Goal: Transaction & Acquisition: Obtain resource

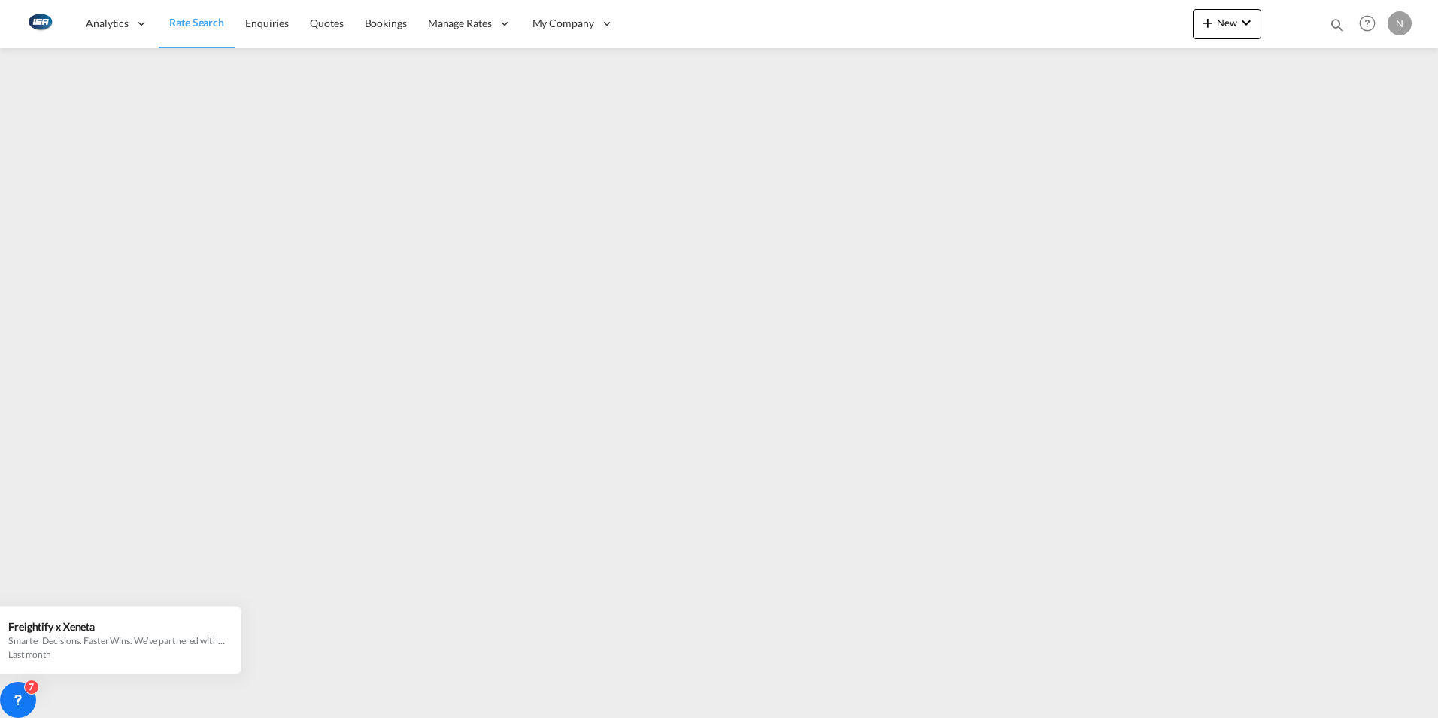
click at [193, 20] on span "Rate Search" at bounding box center [196, 22] width 55 height 13
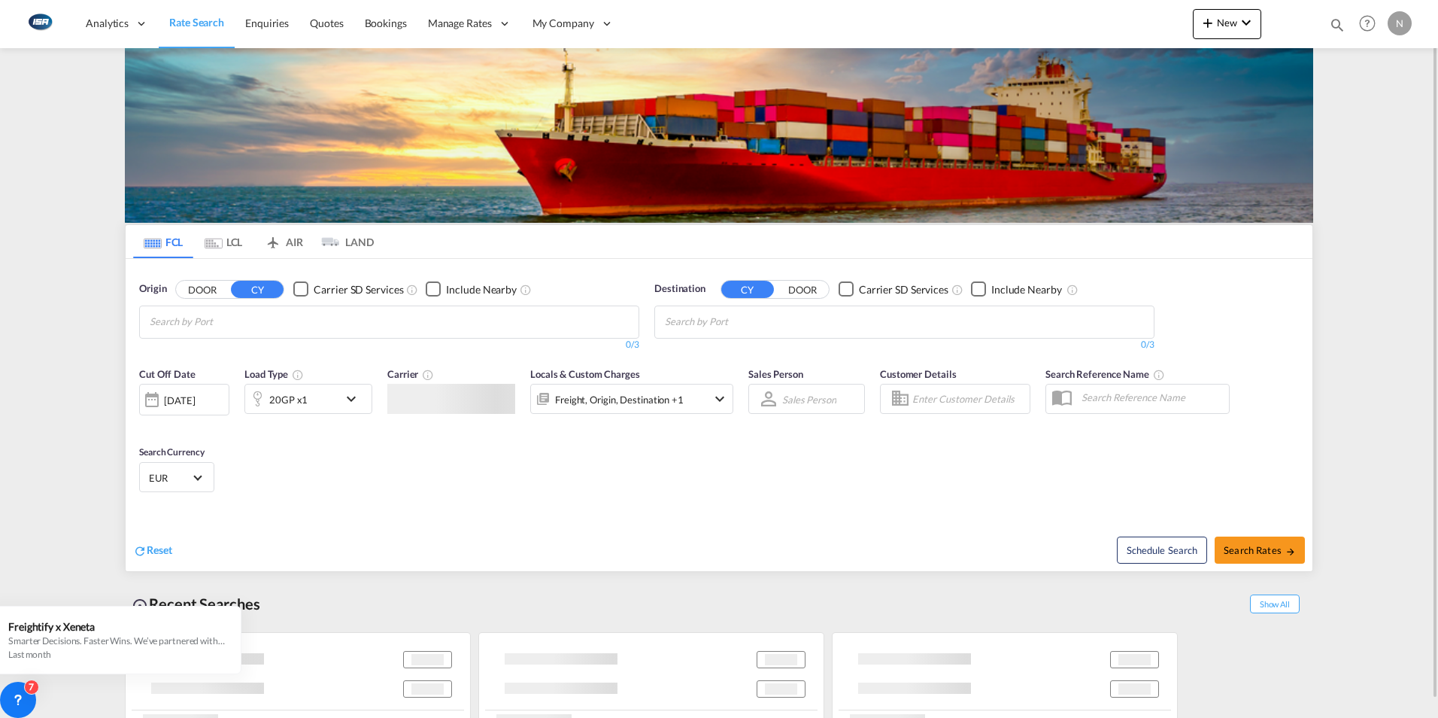
click at [225, 239] on md-tab-item "LCL" at bounding box center [223, 241] width 60 height 33
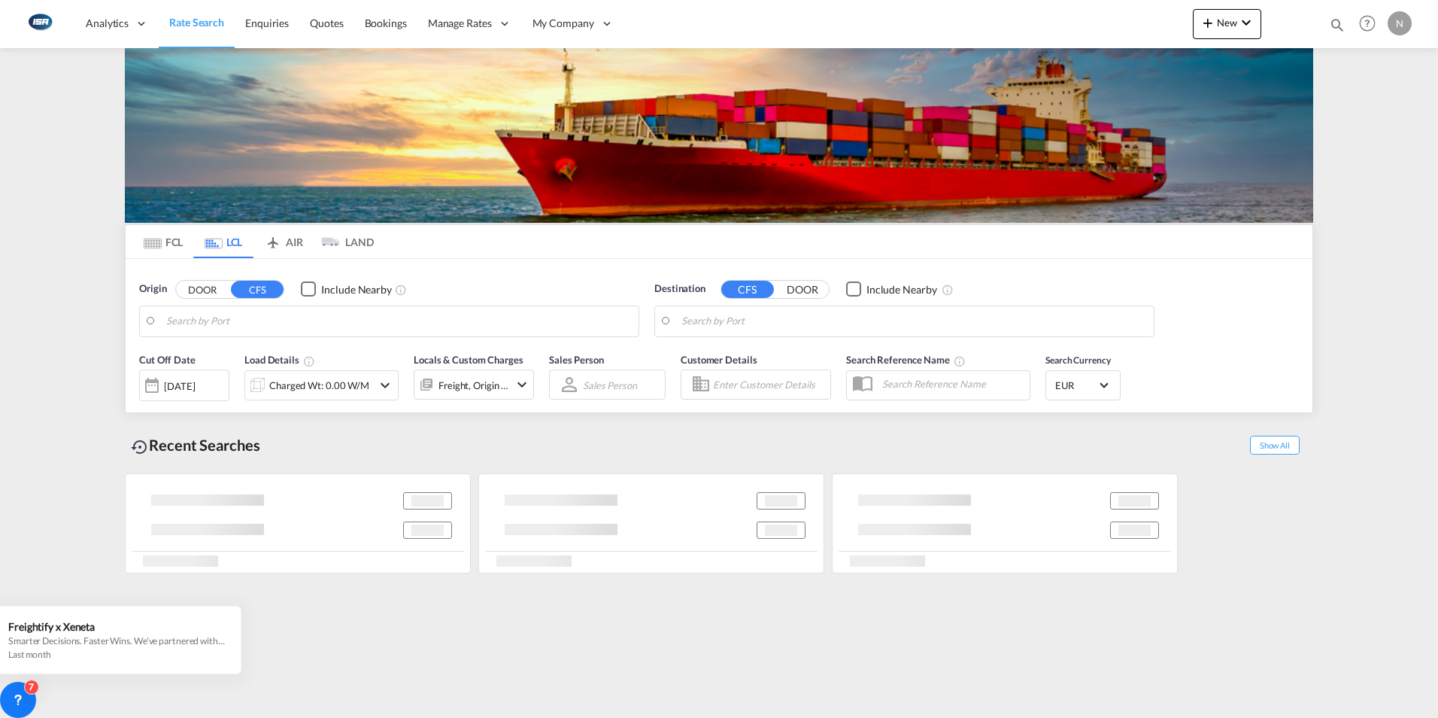
type input "DK-8700, Åes, [GEOGRAPHIC_DATA][PERSON_NAME][GEOGRAPHIC_DATA], [GEOGRAPHIC_DATA…"
type input "Ad Dammam, SADMM"
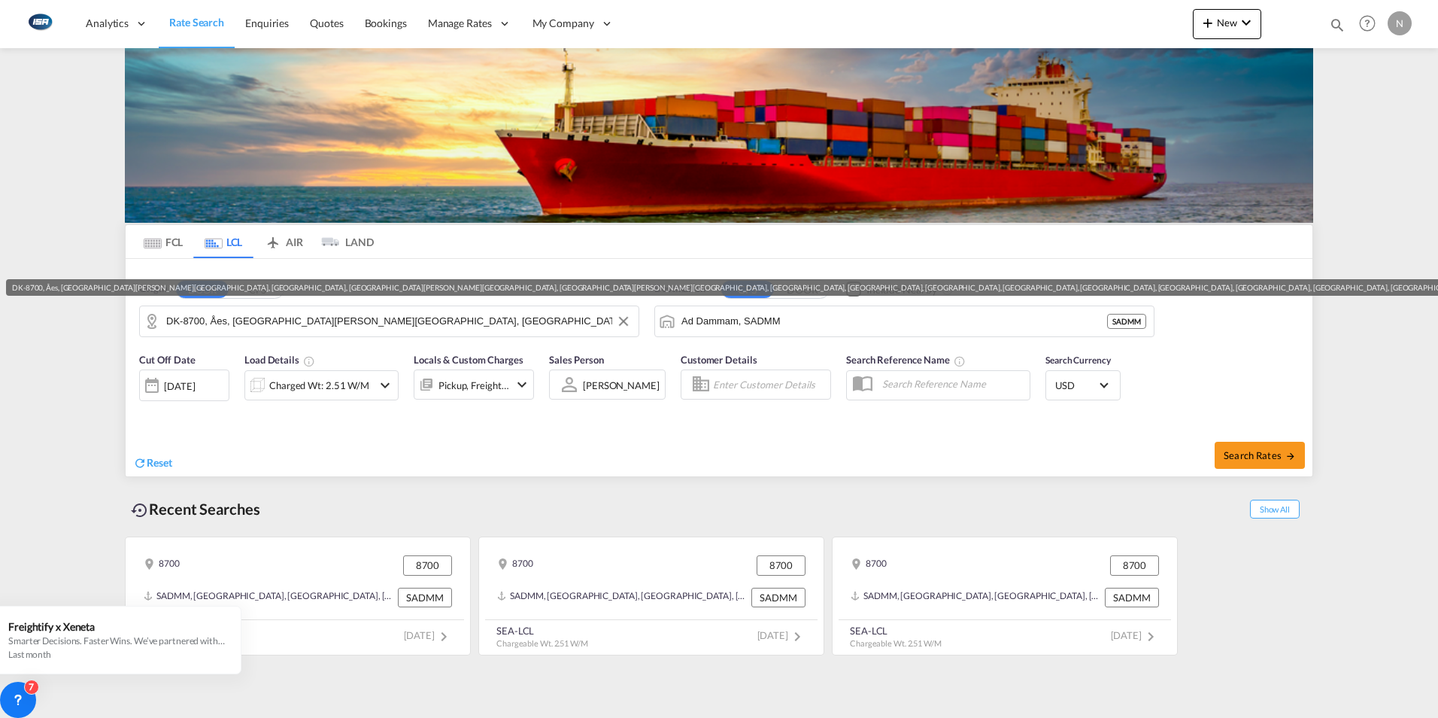
click at [175, 320] on input "DK-8700, Åes, [GEOGRAPHIC_DATA][PERSON_NAME][GEOGRAPHIC_DATA], [GEOGRAPHIC_DATA…" at bounding box center [398, 321] width 465 height 23
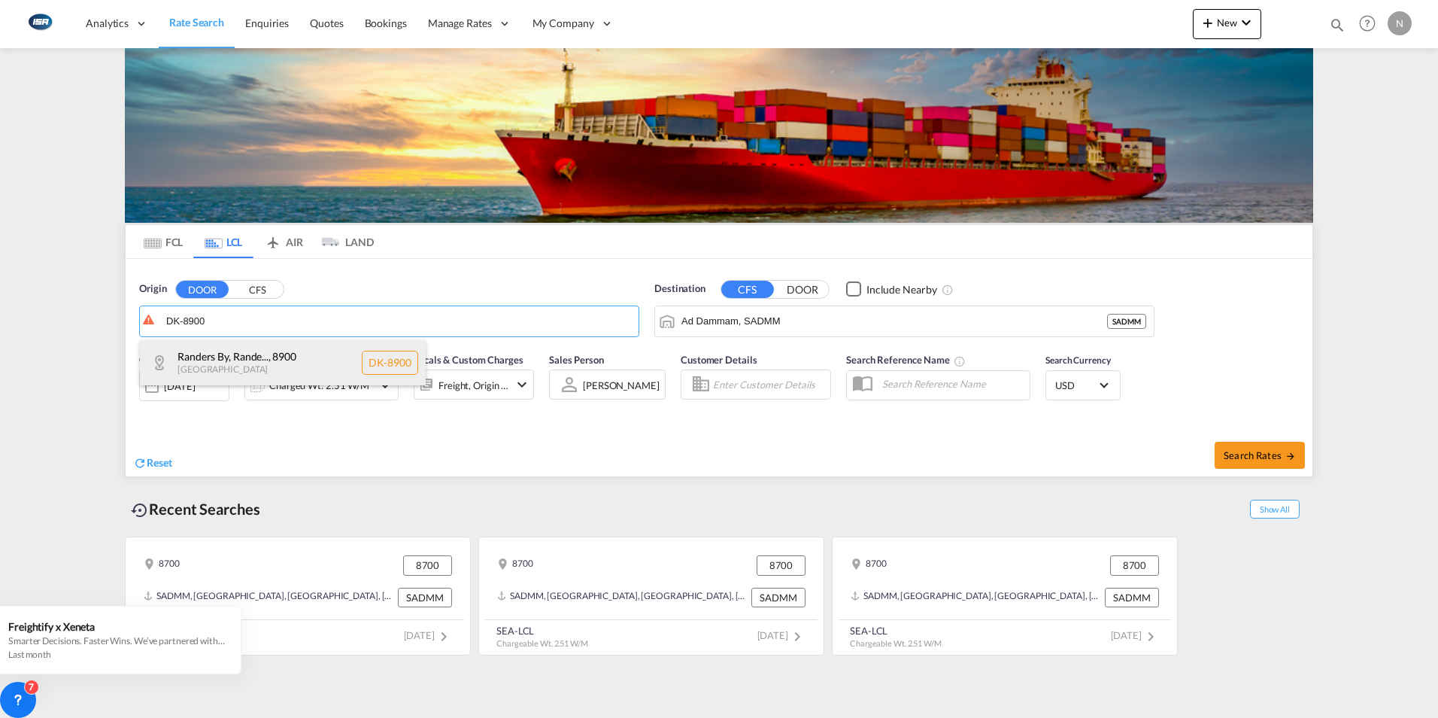
click at [194, 352] on div "Randers By, Rande... , 8900 [GEOGRAPHIC_DATA] DK-8900" at bounding box center [283, 362] width 286 height 45
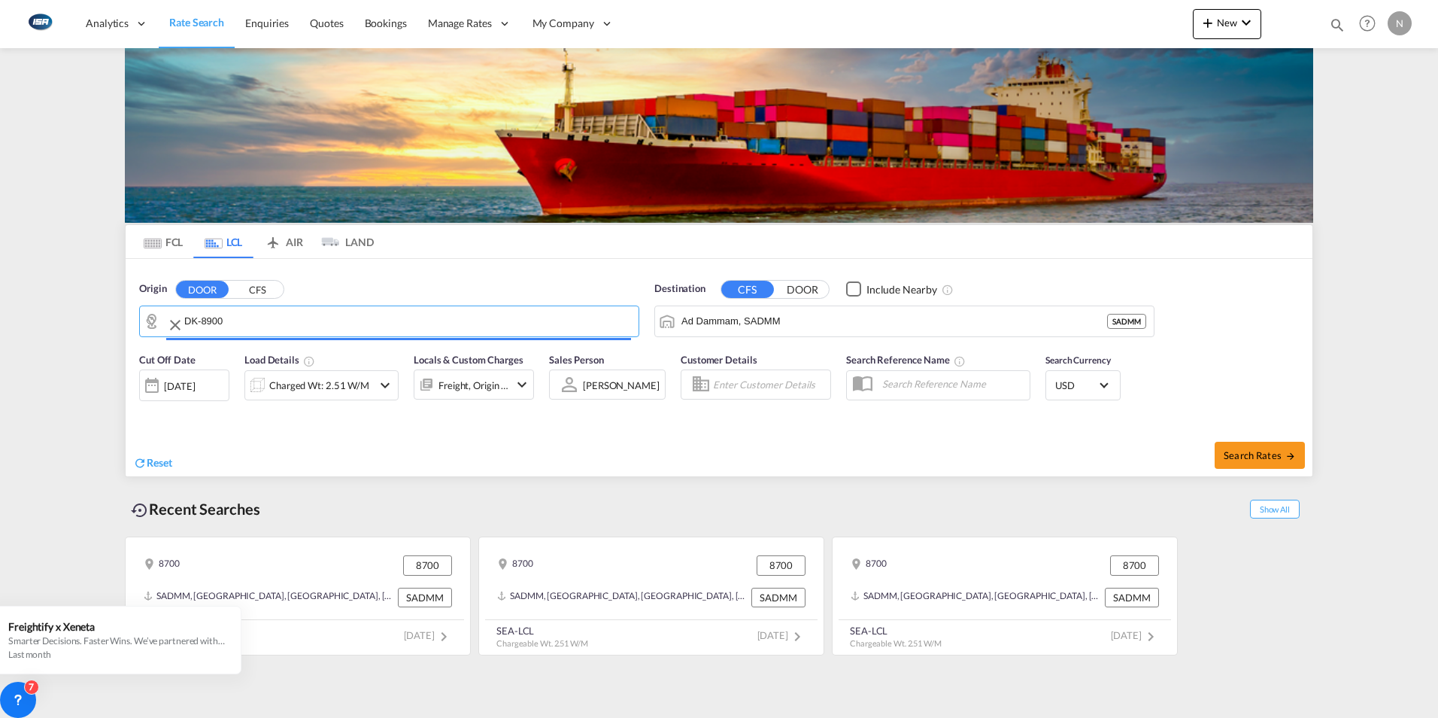
type input "DK-8900, Randers By, Randers C"
click at [760, 321] on input "Ad Dammam, SADMM" at bounding box center [914, 321] width 465 height 23
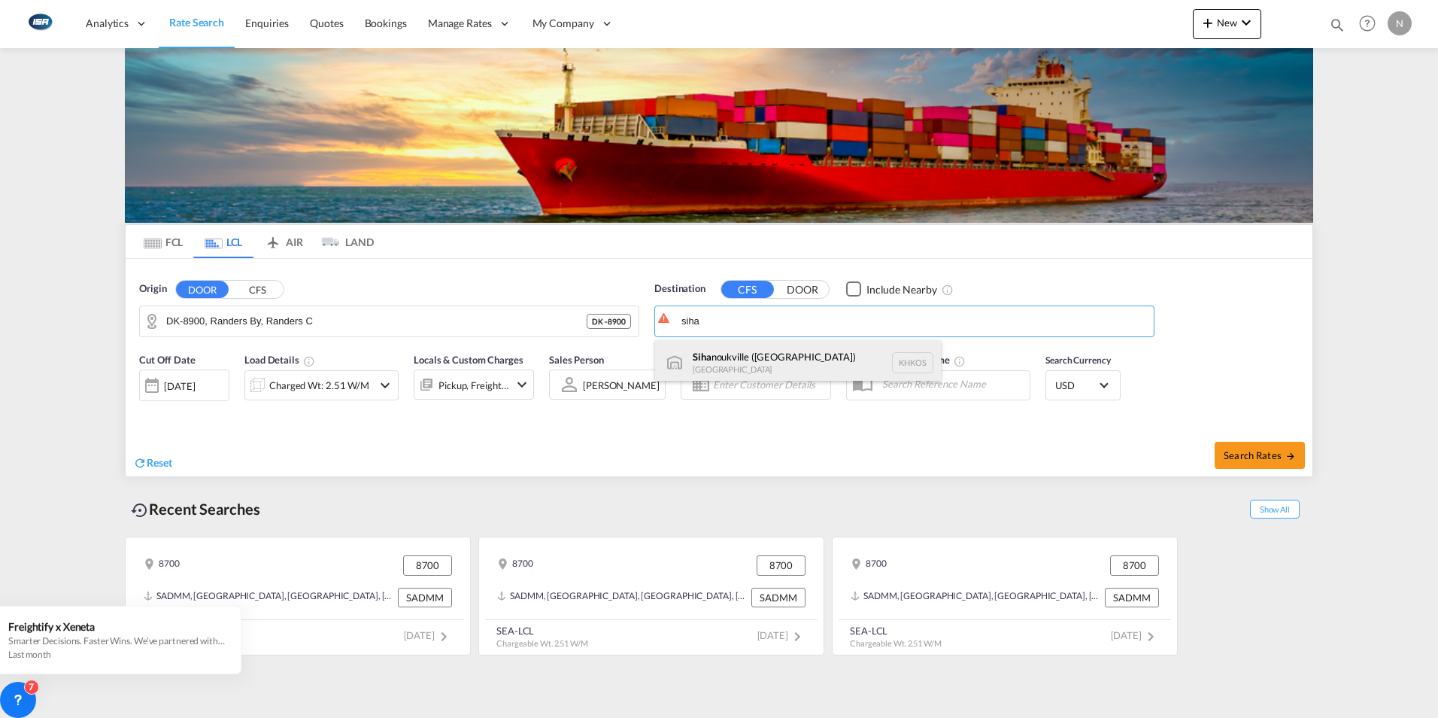
click at [712, 358] on div "[PERSON_NAME] ([GEOGRAPHIC_DATA]) [GEOGRAPHIC_DATA] [GEOGRAPHIC_DATA]" at bounding box center [798, 362] width 286 height 45
type input "Sihanoukville ([GEOGRAPHIC_DATA]), [GEOGRAPHIC_DATA]"
click at [380, 390] on md-icon "icon-chevron-down" at bounding box center [385, 385] width 18 height 18
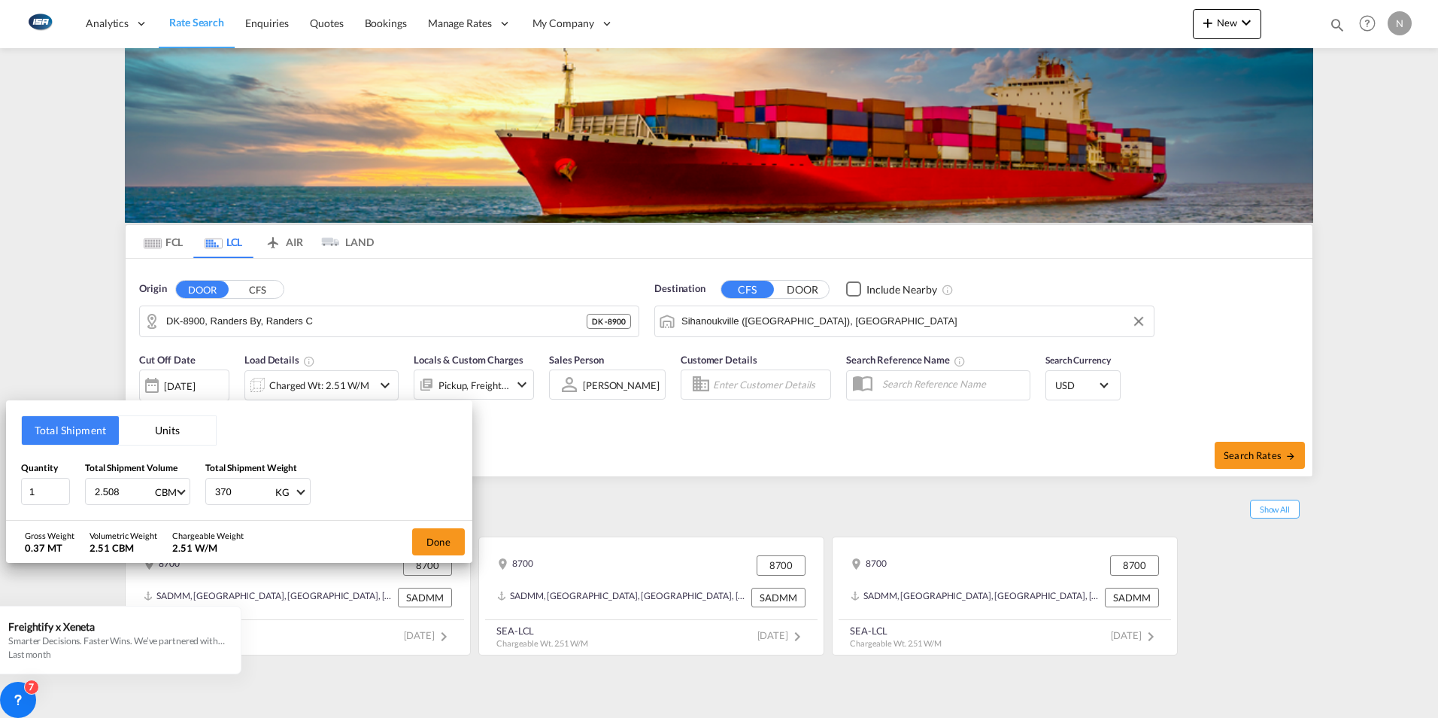
click at [112, 491] on input "2.508" at bounding box center [123, 491] width 60 height 26
type input "2"
type input "3.8"
type input "485"
click at [439, 531] on button "Done" at bounding box center [438, 541] width 53 height 27
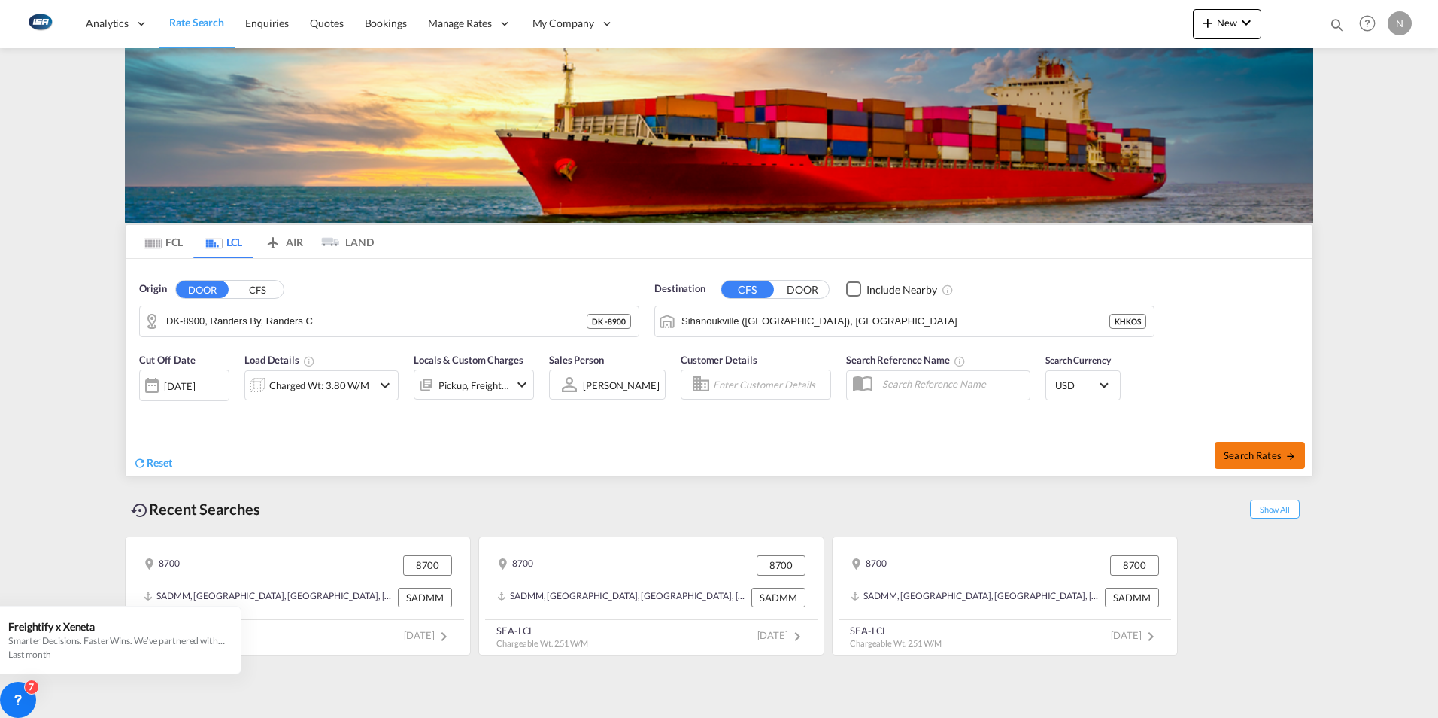
click at [1265, 460] on span "Search Rates" at bounding box center [1260, 455] width 72 height 12
type input "8900 to KHKOS / [DATE]"
